Goal: Transaction & Acquisition: Purchase product/service

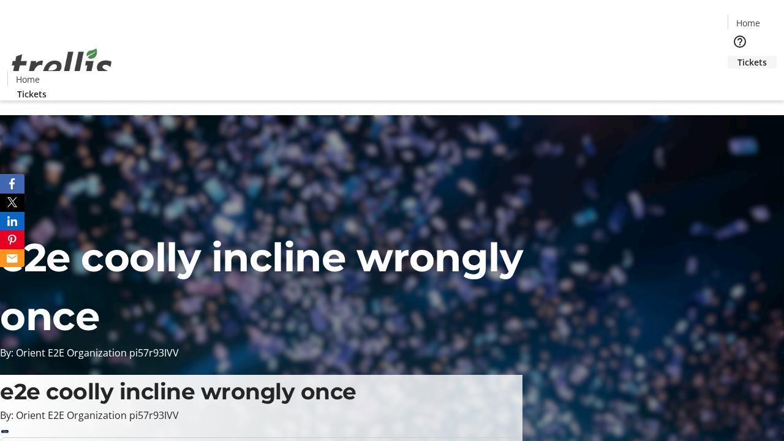
click at [738, 56] on span "Tickets" at bounding box center [752, 62] width 29 height 13
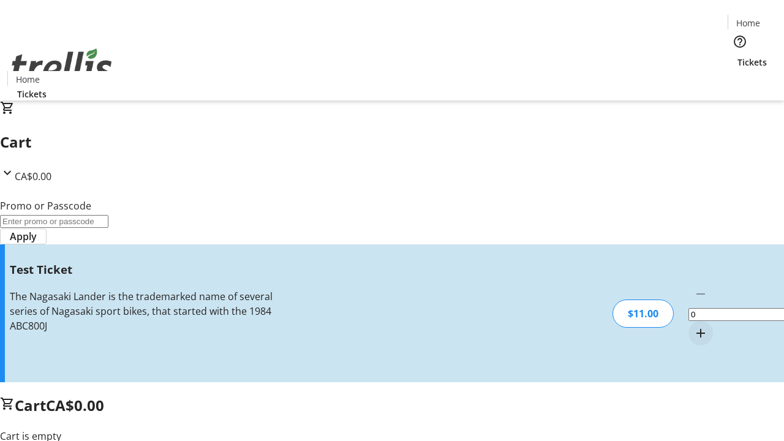
click at [694, 326] on mat-icon "Increment by one" at bounding box center [701, 333] width 15 height 15
type input "1"
type input "UNLOCK"
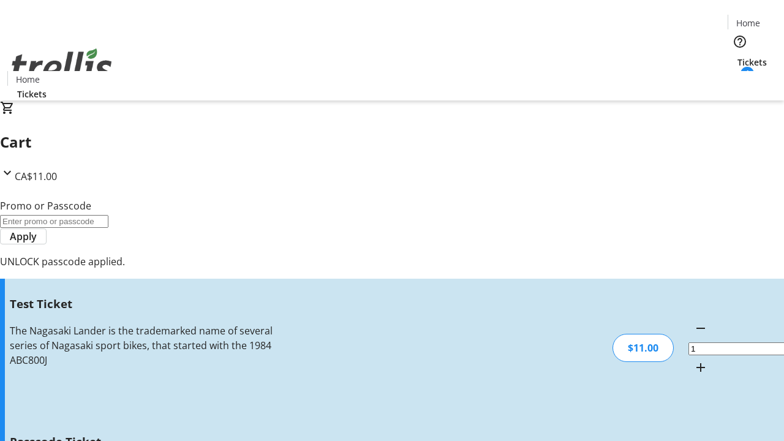
type input "5"
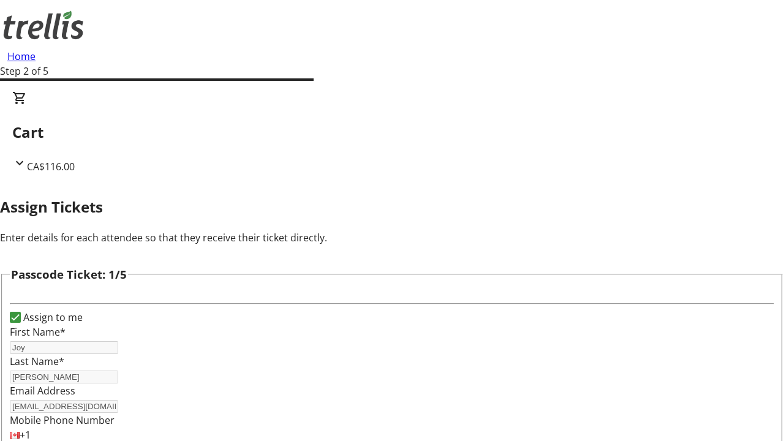
type input "[PERSON_NAME]"
type input "Maximillian"
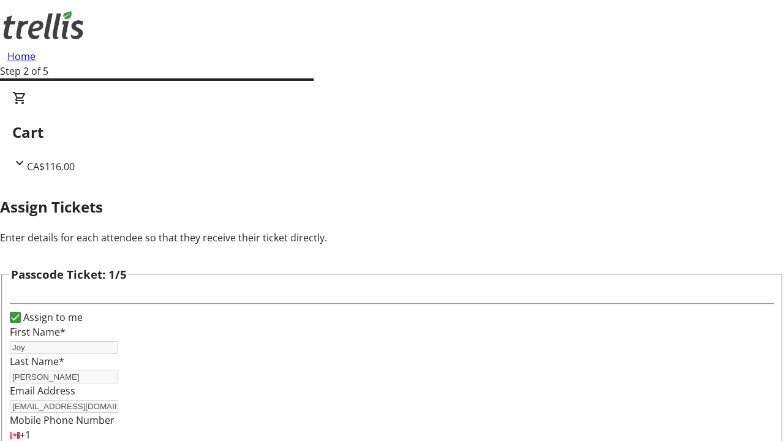
scroll to position [1192, 0]
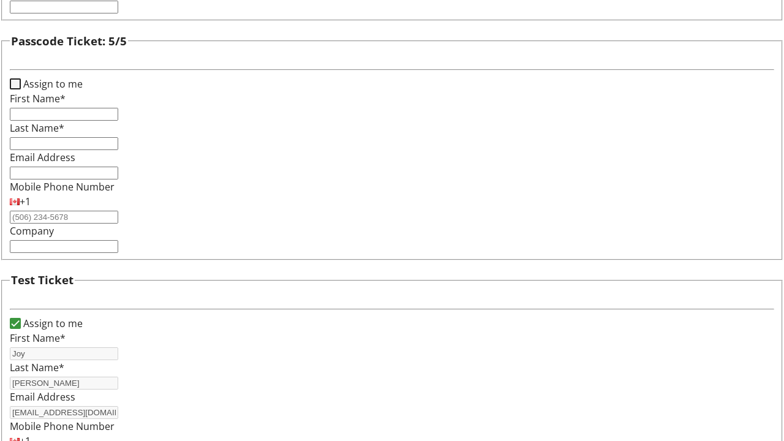
type input "[PERSON_NAME]"
click at [21, 89] on input "Assign to me" at bounding box center [15, 83] width 11 height 11
checkbox input "true"
type input "Joy"
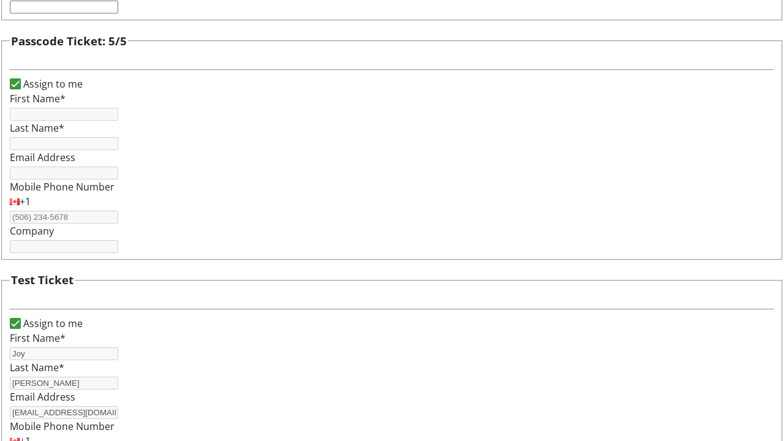
type input "[PERSON_NAME]"
type input "[EMAIL_ADDRESS][DOMAIN_NAME]"
